Goal: Transaction & Acquisition: Purchase product/service

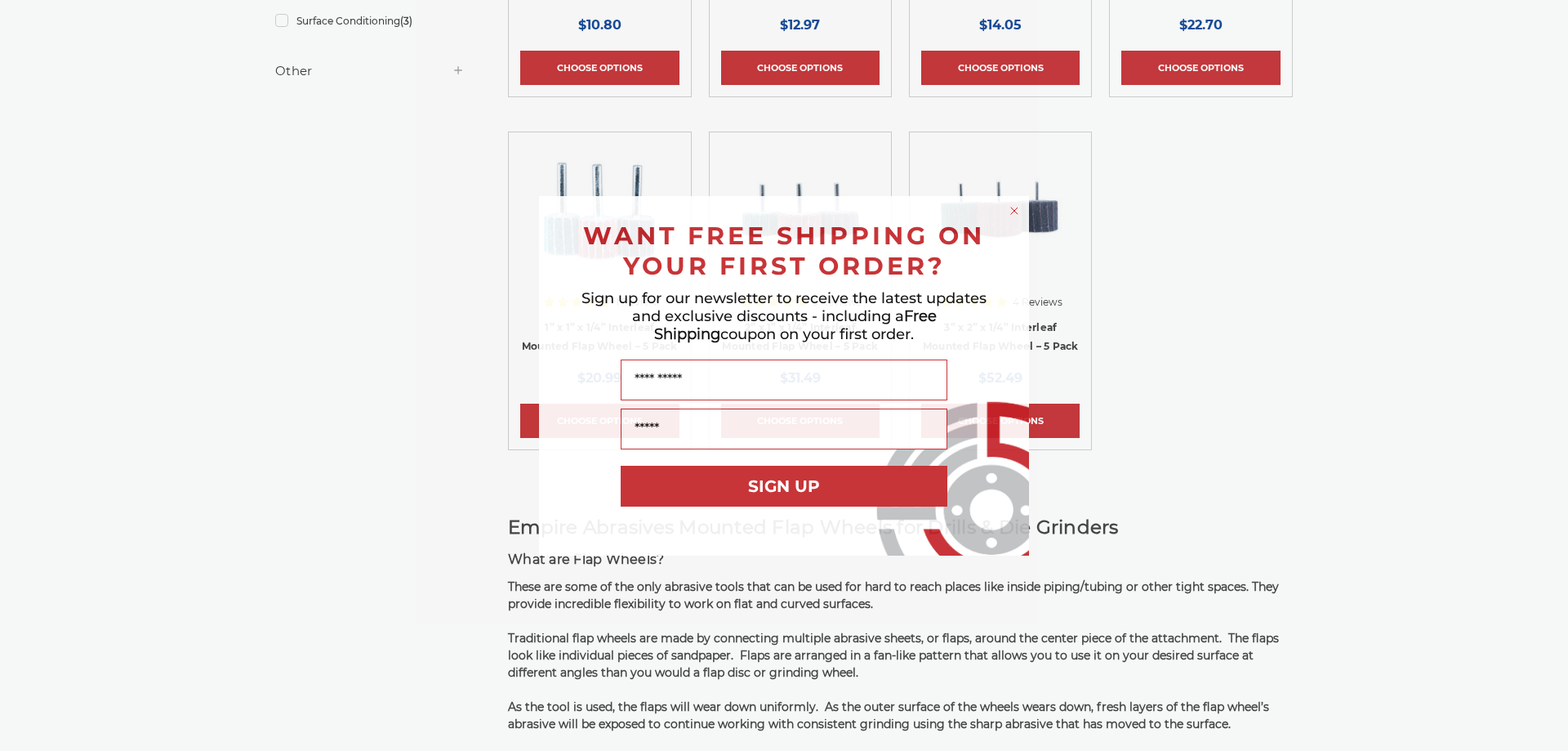
click at [1555, 348] on html "Free Shipping on orders over $149 CONTACT US [DATE] - [DATE] (excluding holiday…" at bounding box center [784, 542] width 1568 height 2253
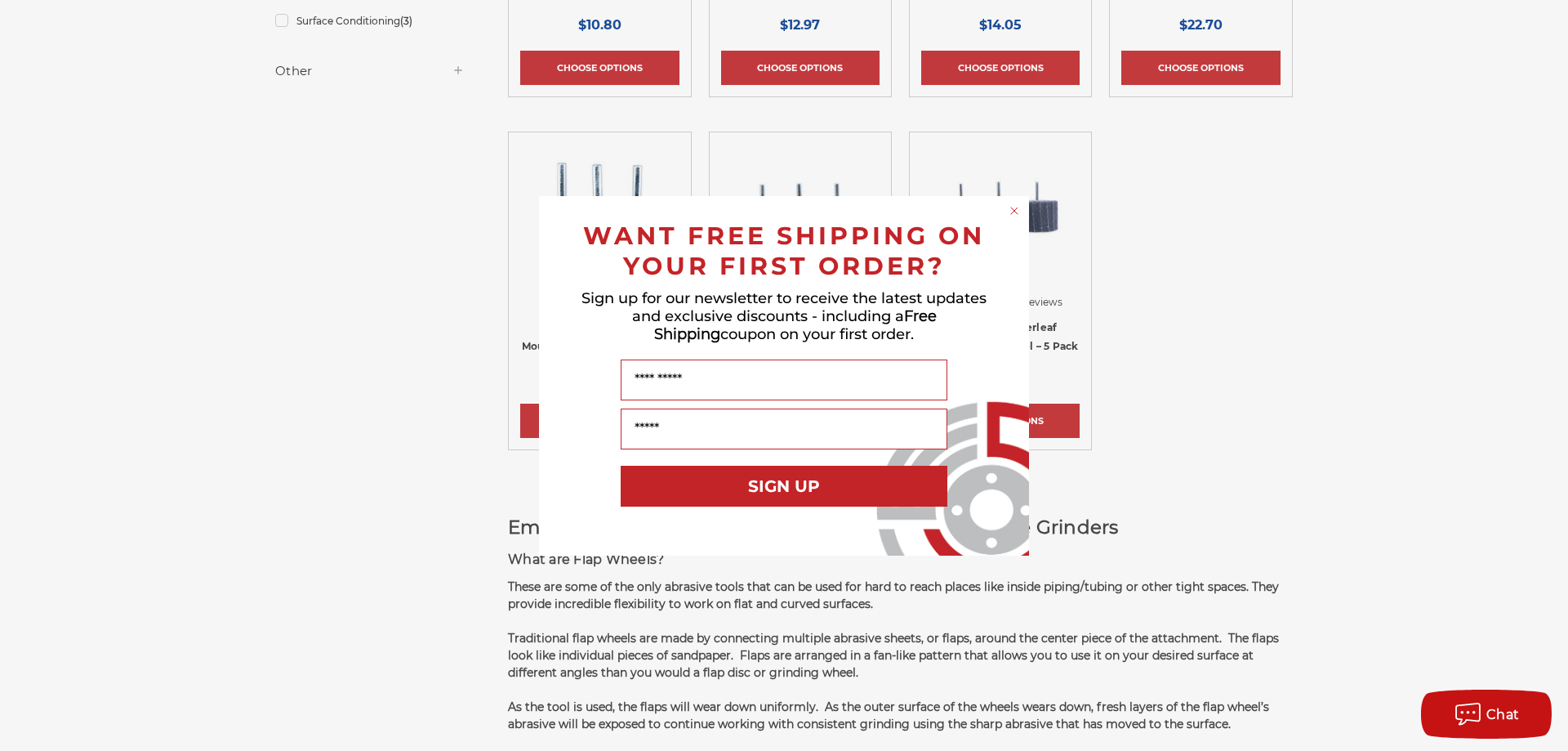
click at [1012, 214] on circle "Close dialog" at bounding box center [1015, 210] width 16 height 16
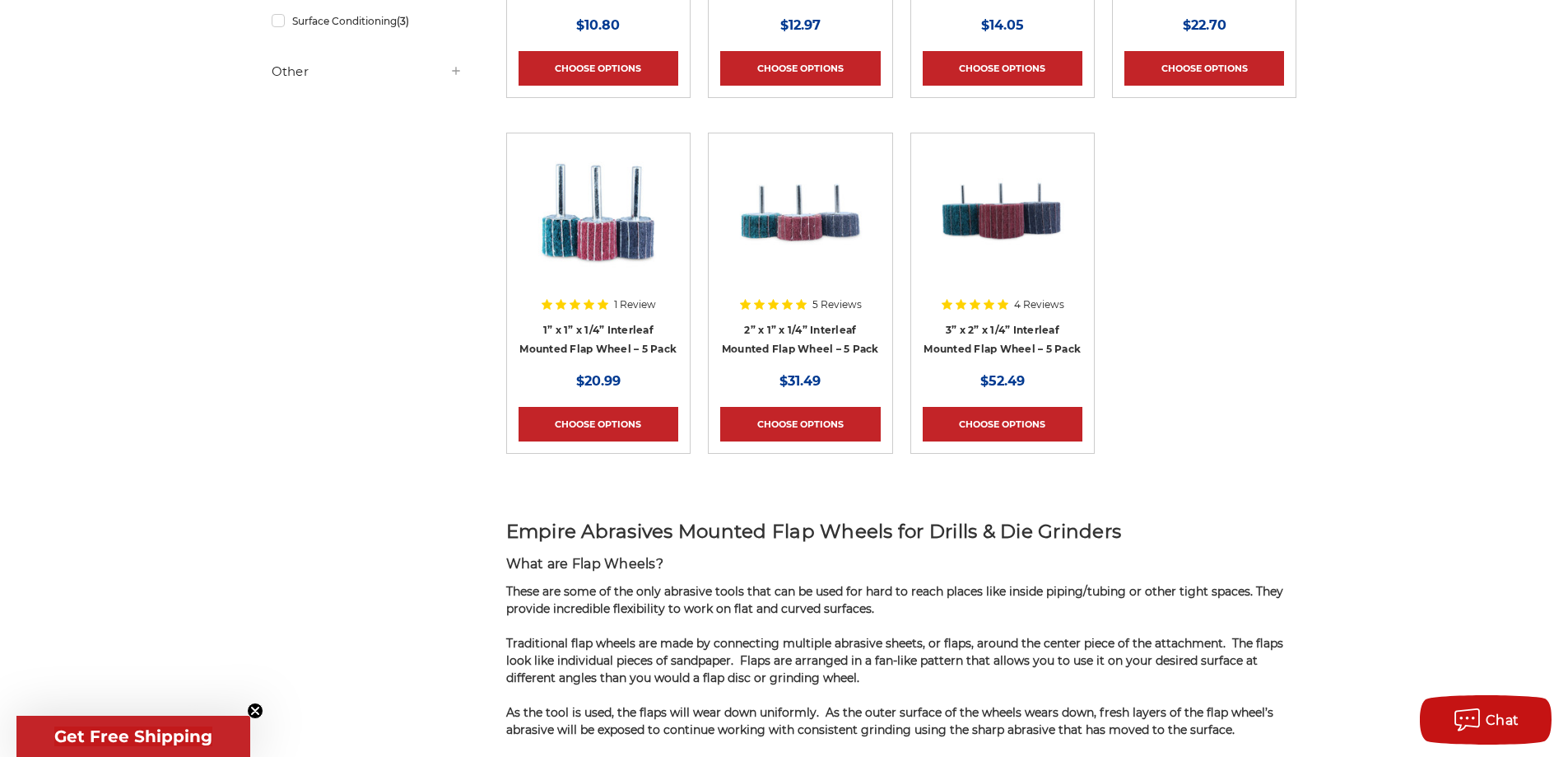
click at [638, 252] on img at bounding box center [598, 211] width 131 height 131
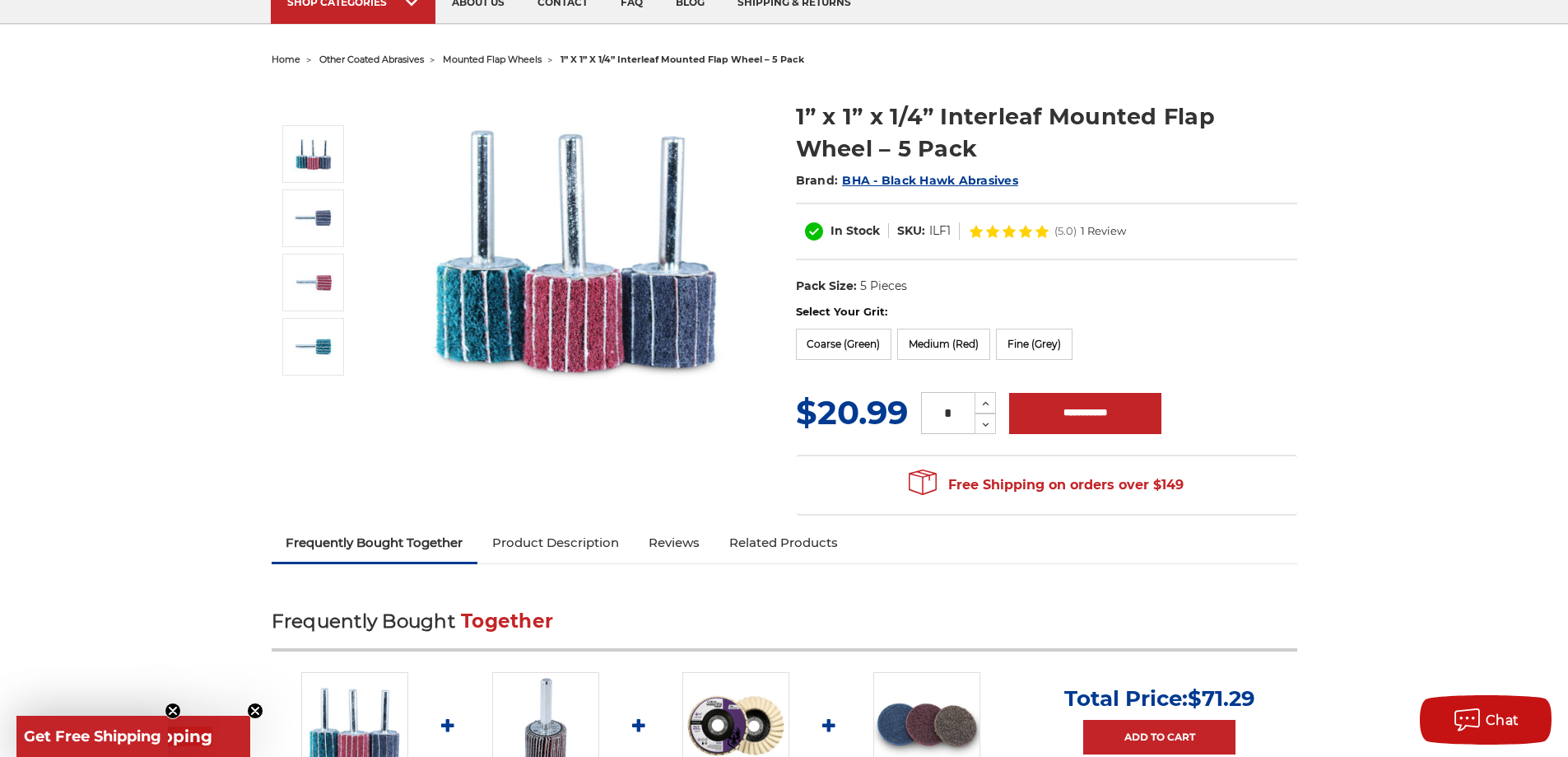
scroll to position [225, 0]
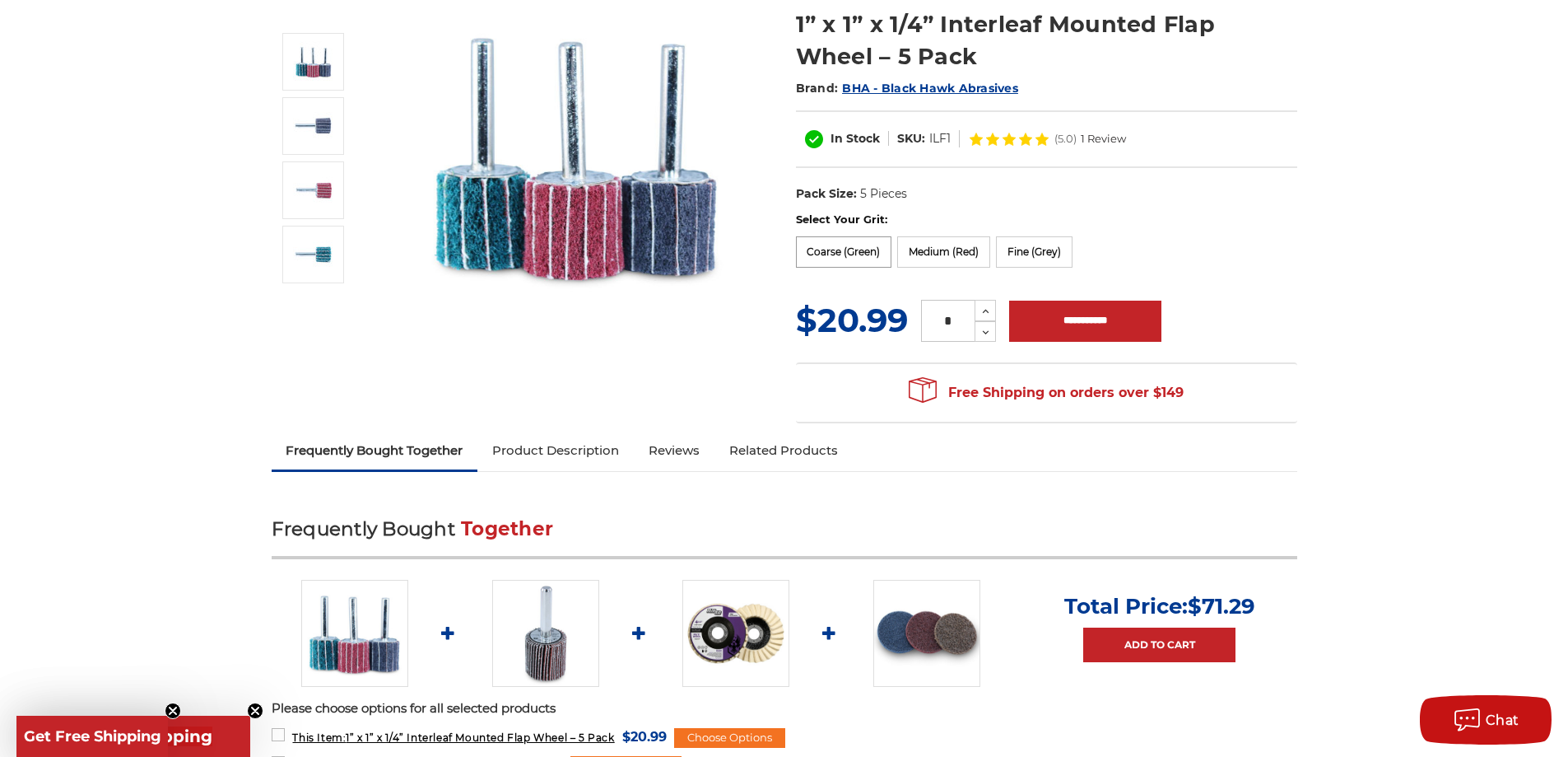
click at [834, 255] on label "Coarse (Green)" at bounding box center [844, 252] width 96 height 31
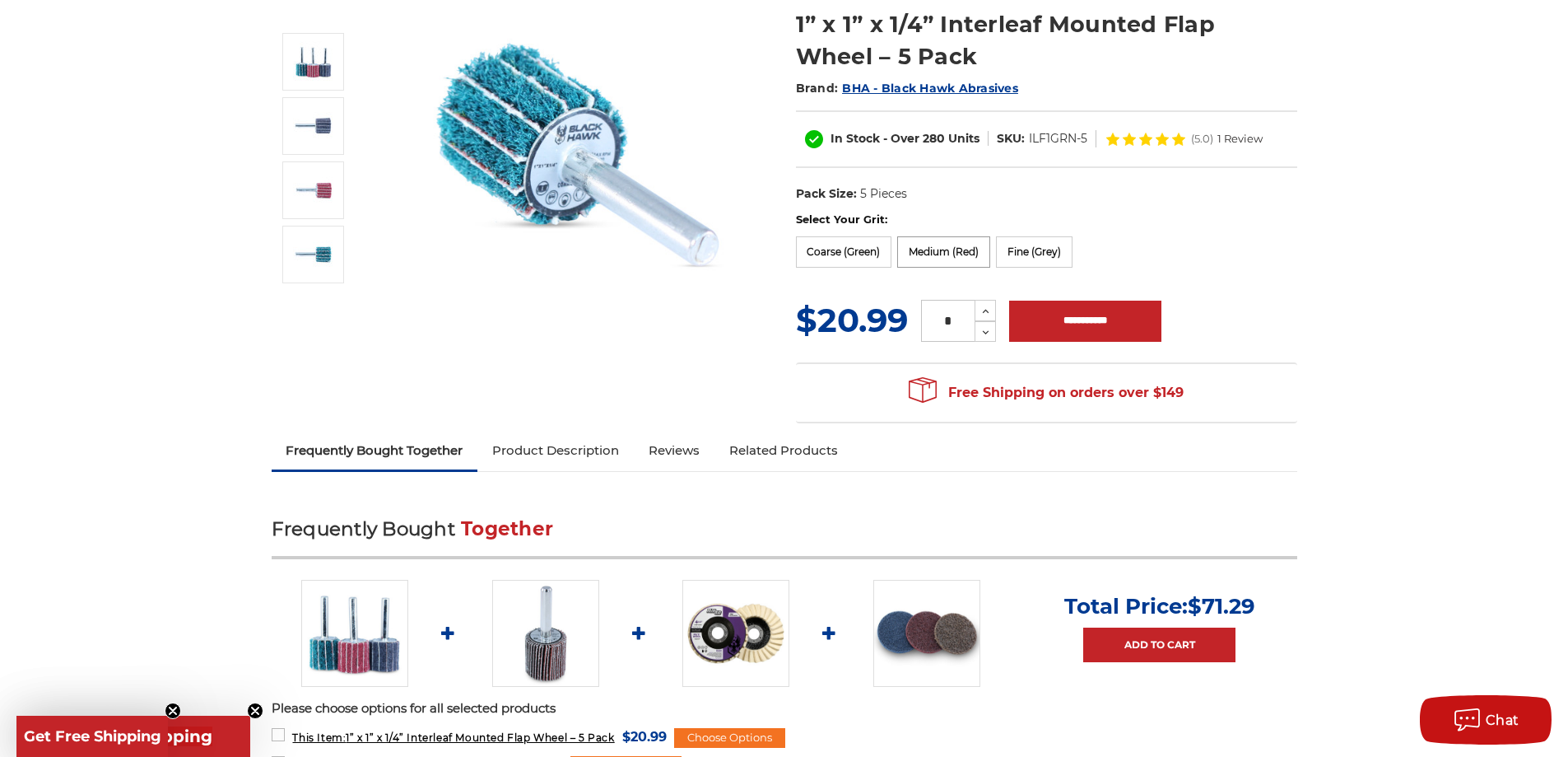
click at [956, 256] on label "Medium (Red)" at bounding box center [943, 252] width 93 height 31
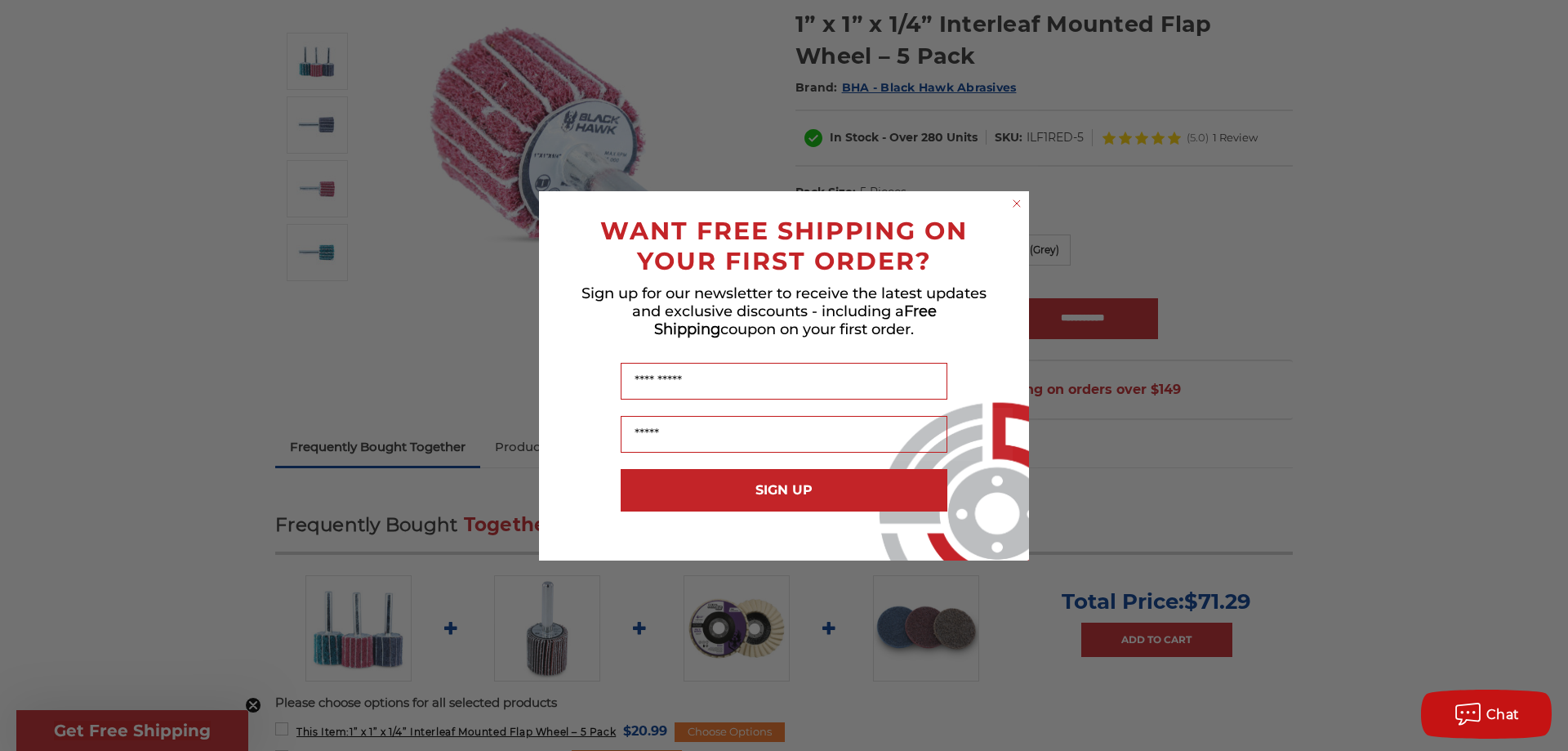
click at [1019, 201] on icon "Close dialog" at bounding box center [1017, 204] width 7 height 7
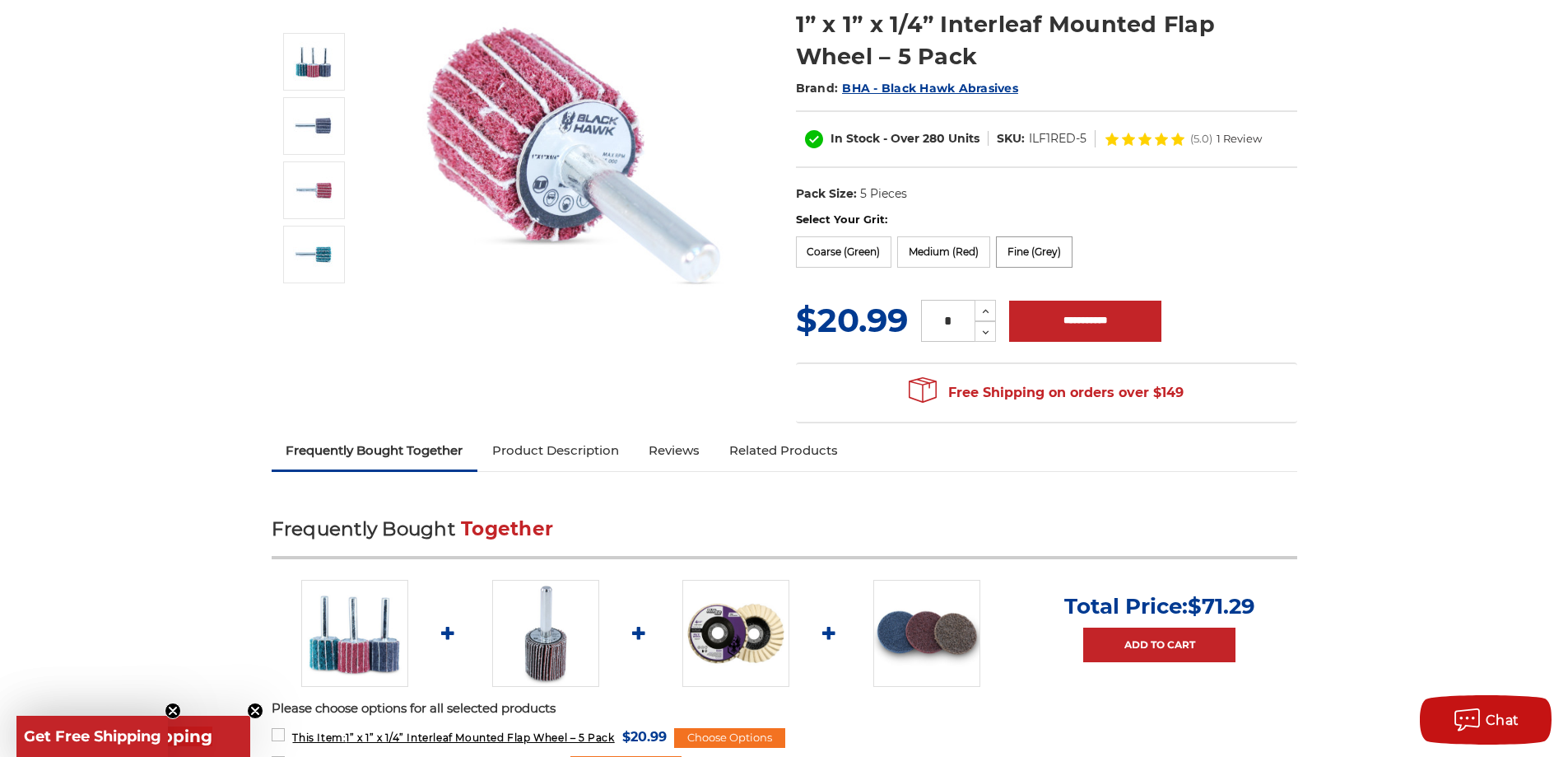
click at [1055, 256] on label "Fine (Grey)" at bounding box center [1034, 252] width 77 height 31
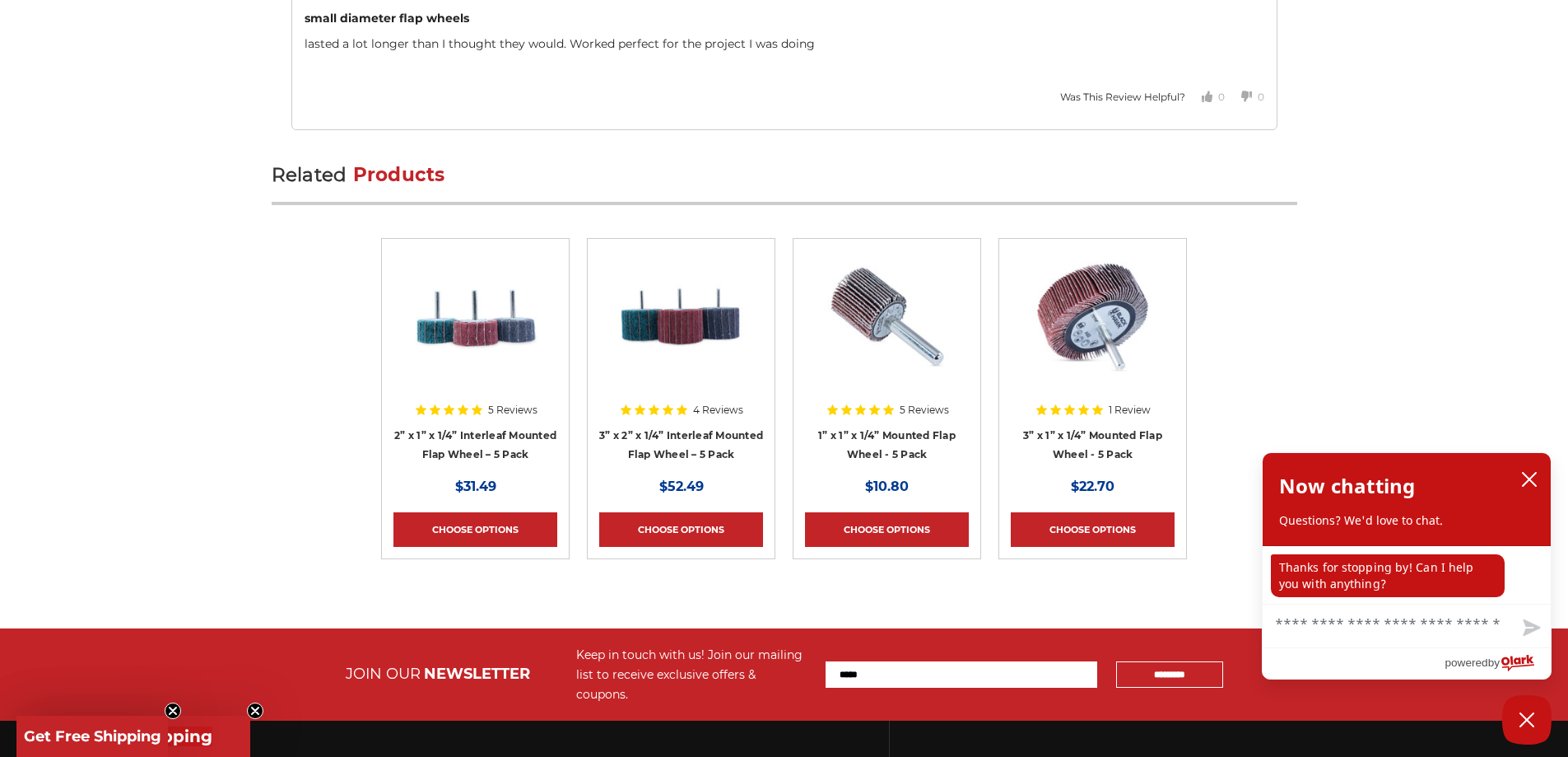
scroll to position [0, 0]
